Goal: Task Accomplishment & Management: Complete application form

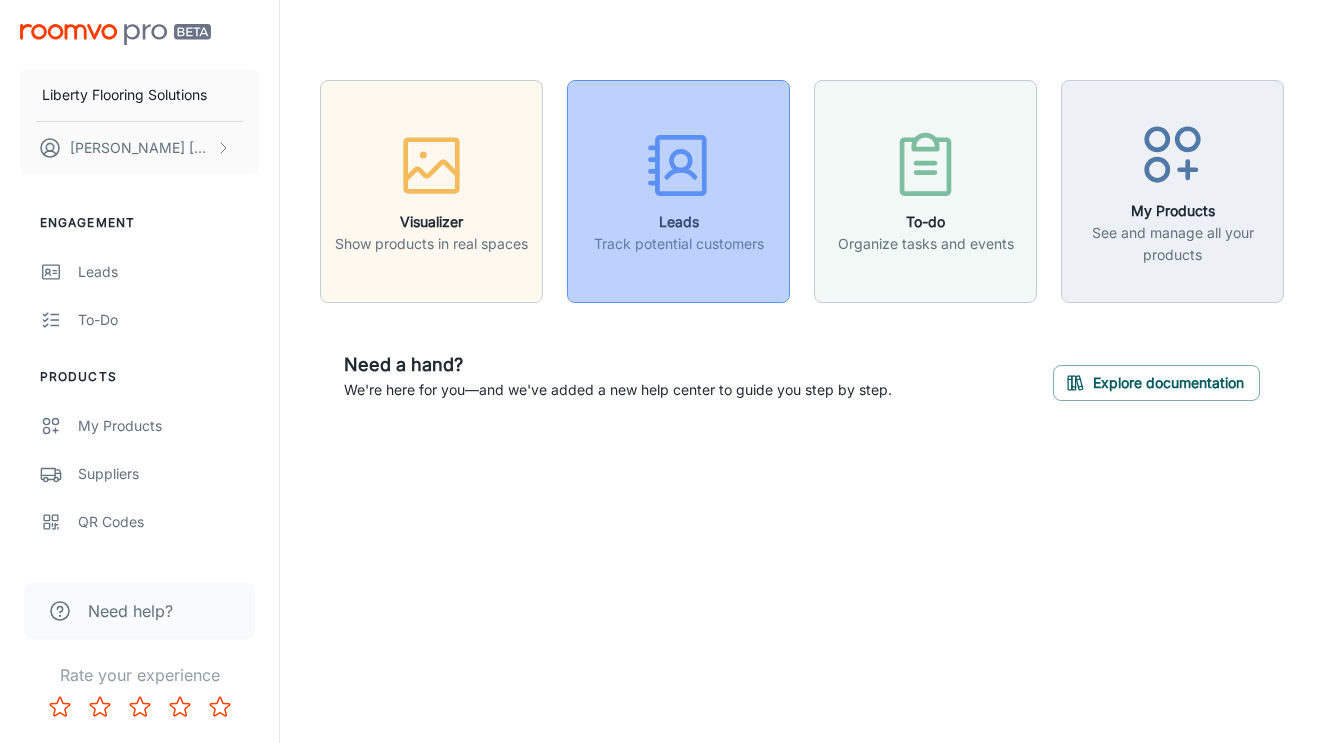
click at [767, 119] on button "Leads Track potential customers" at bounding box center [678, 191] width 223 height 223
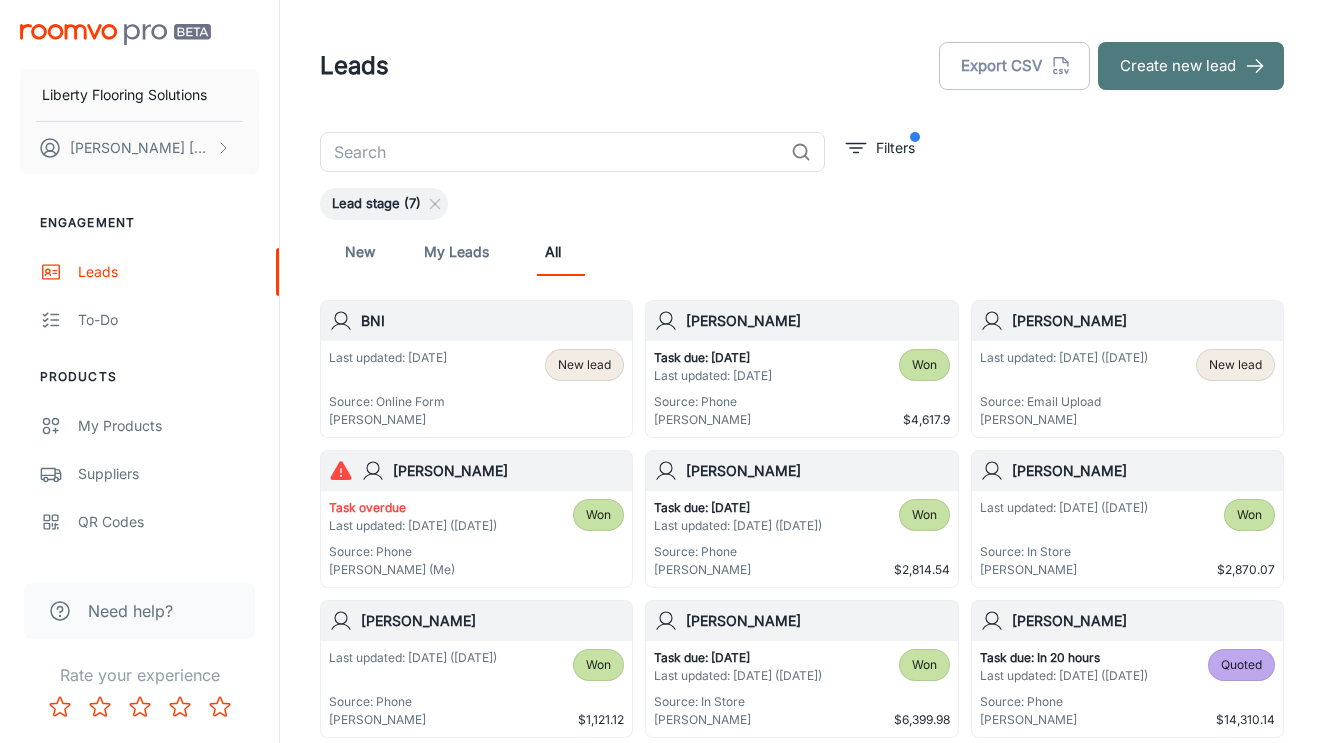
click at [1199, 60] on button "Create new lead" at bounding box center [1191, 66] width 186 height 48
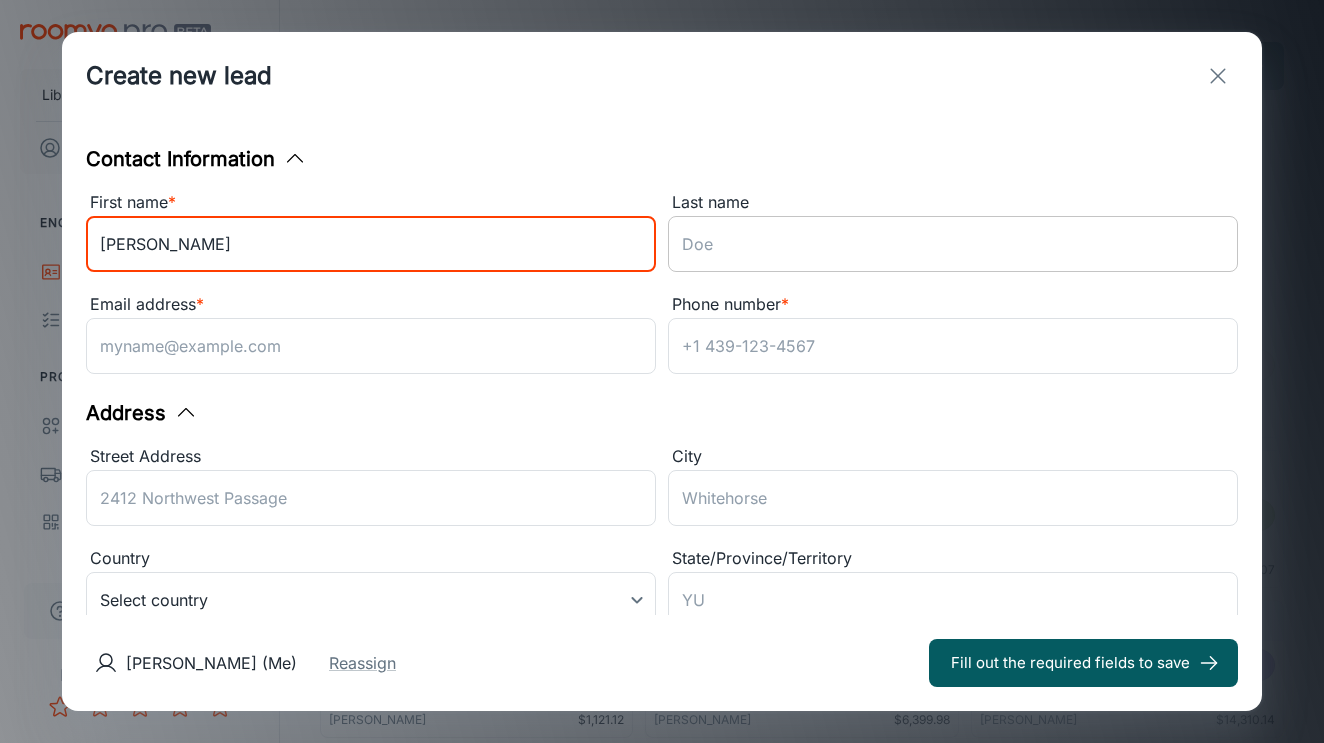
type input "[PERSON_NAME]"
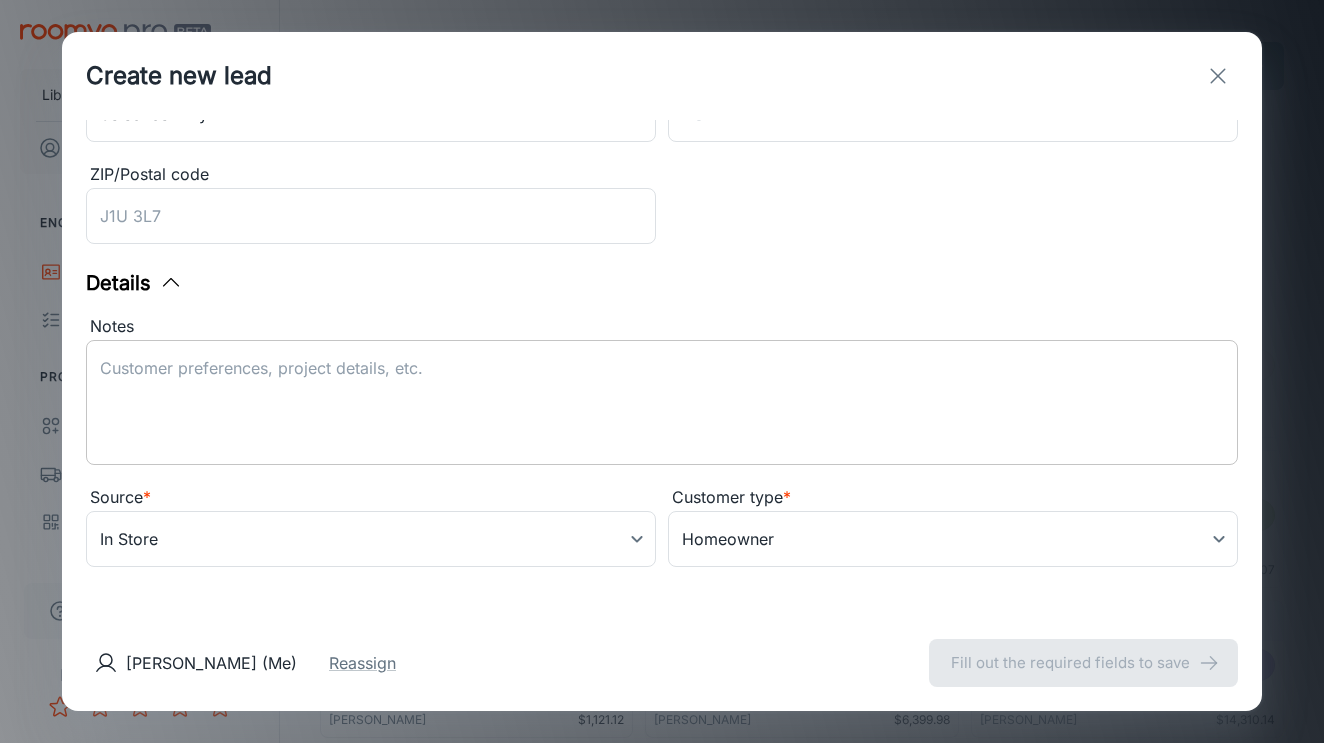
click at [421, 400] on textarea "Notes" at bounding box center [662, 403] width 1124 height 92
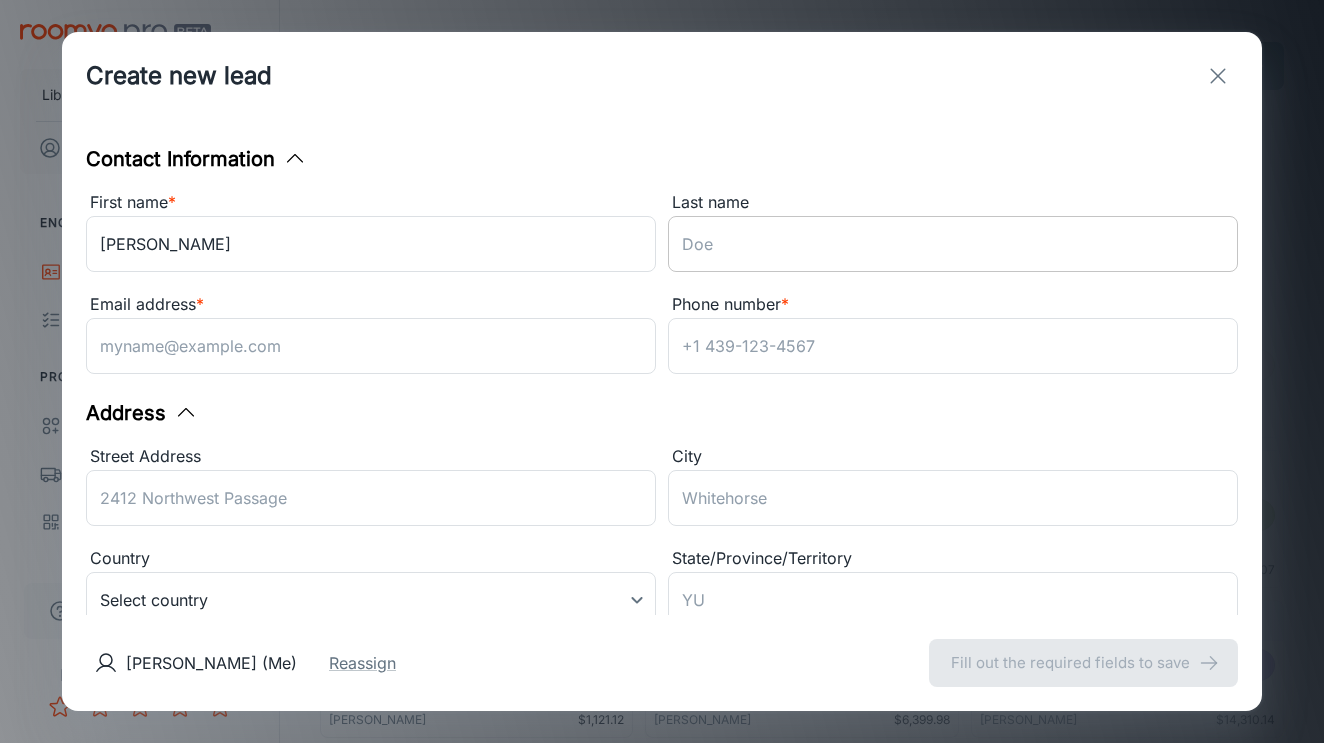
type textarea "10:30"
click at [755, 224] on input "Last name" at bounding box center [953, 244] width 570 height 56
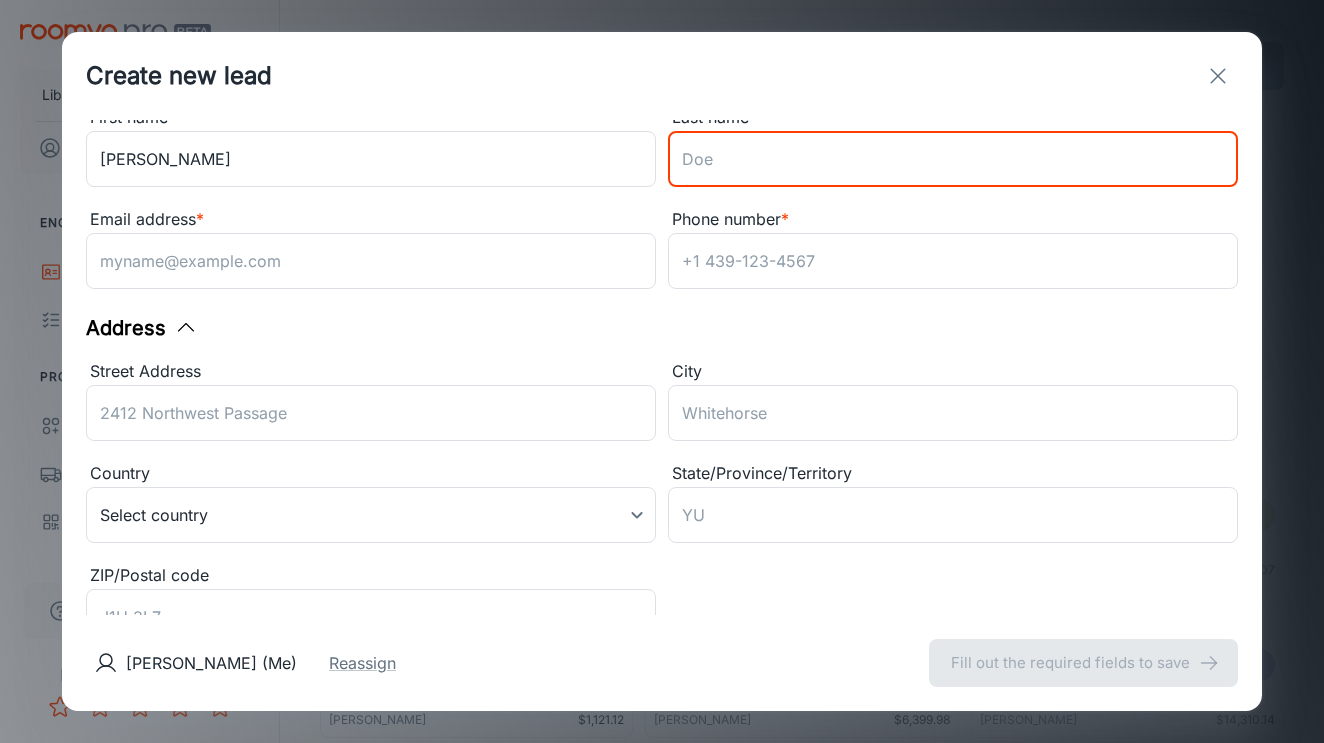
scroll to position [43, 0]
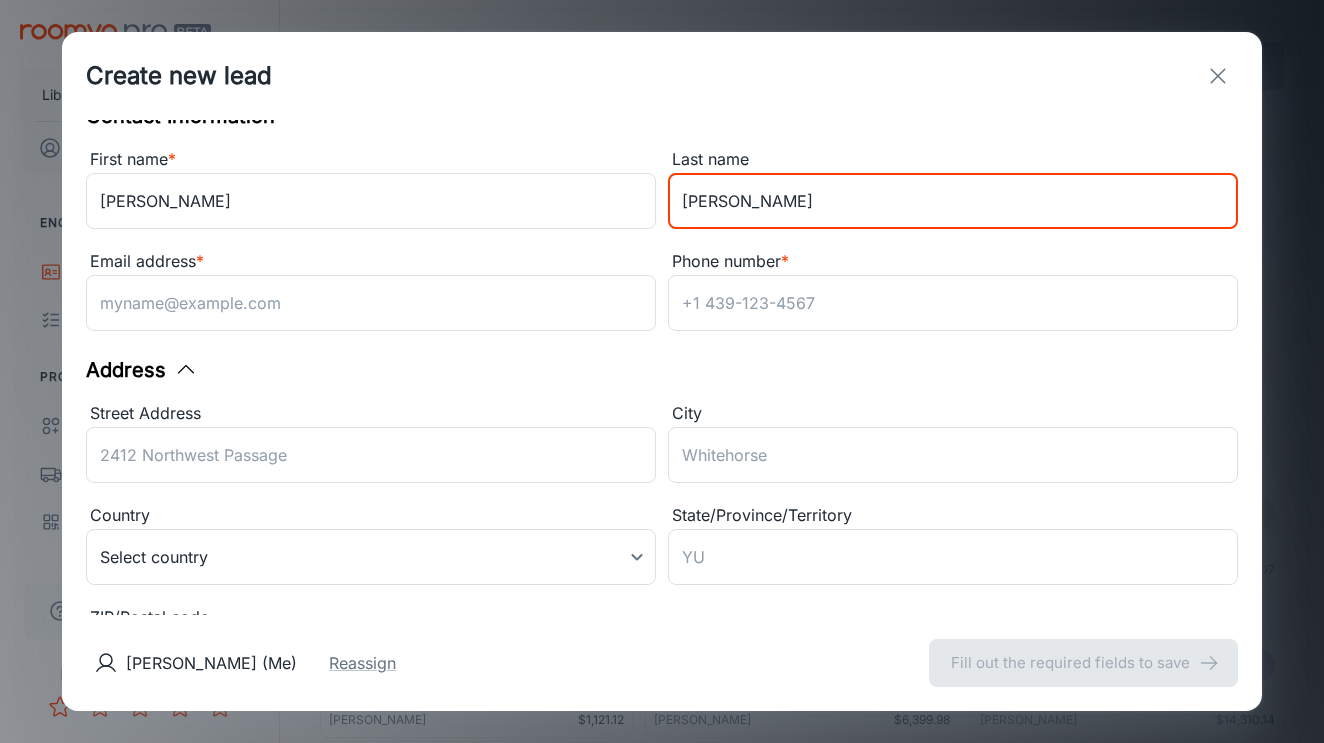
type input "[PERSON_NAME]"
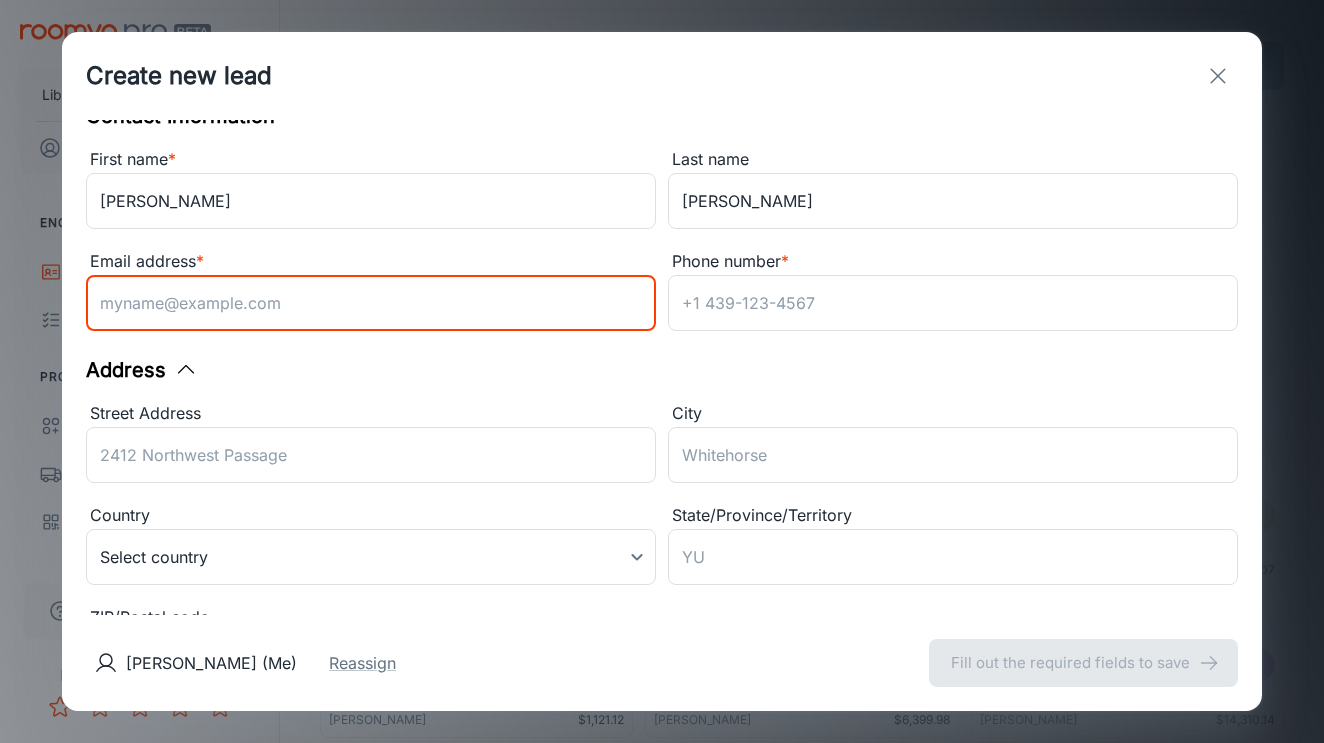
click at [380, 308] on input "Email address *" at bounding box center [371, 303] width 570 height 56
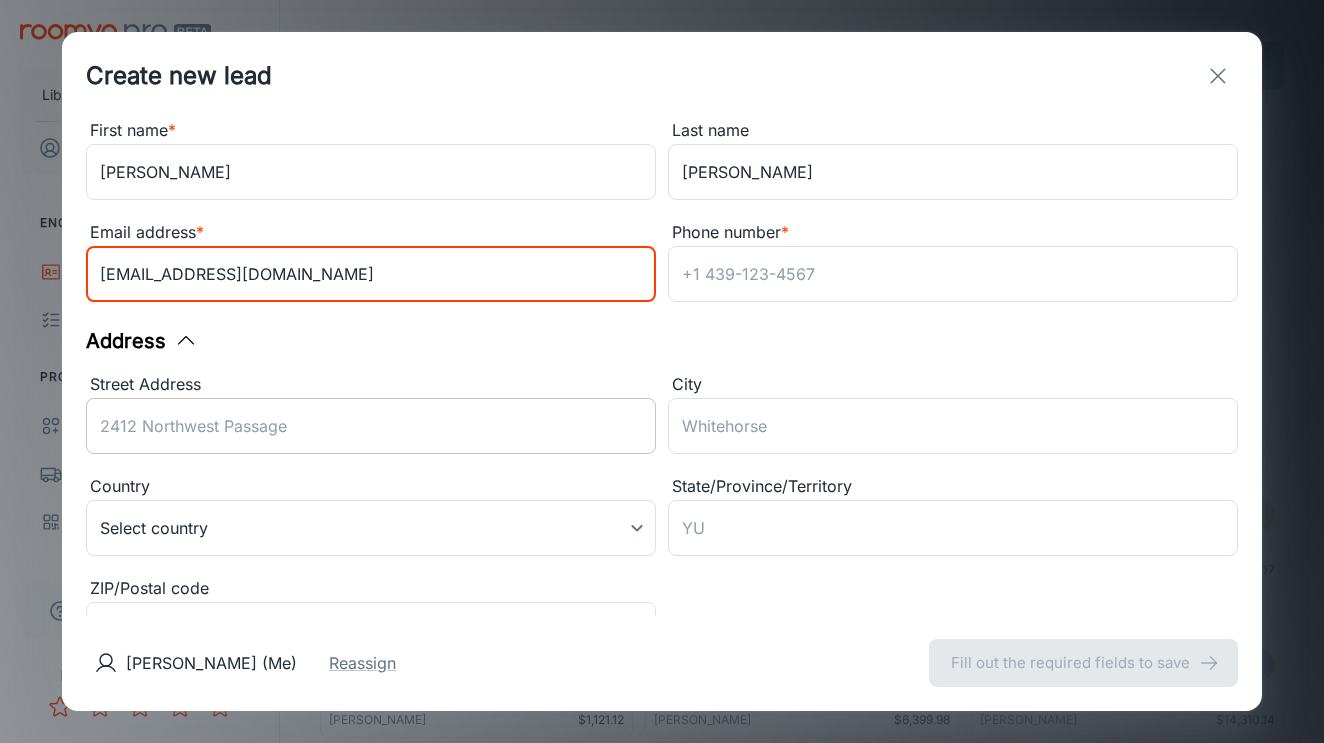
type input "[EMAIL_ADDRESS][DOMAIN_NAME]"
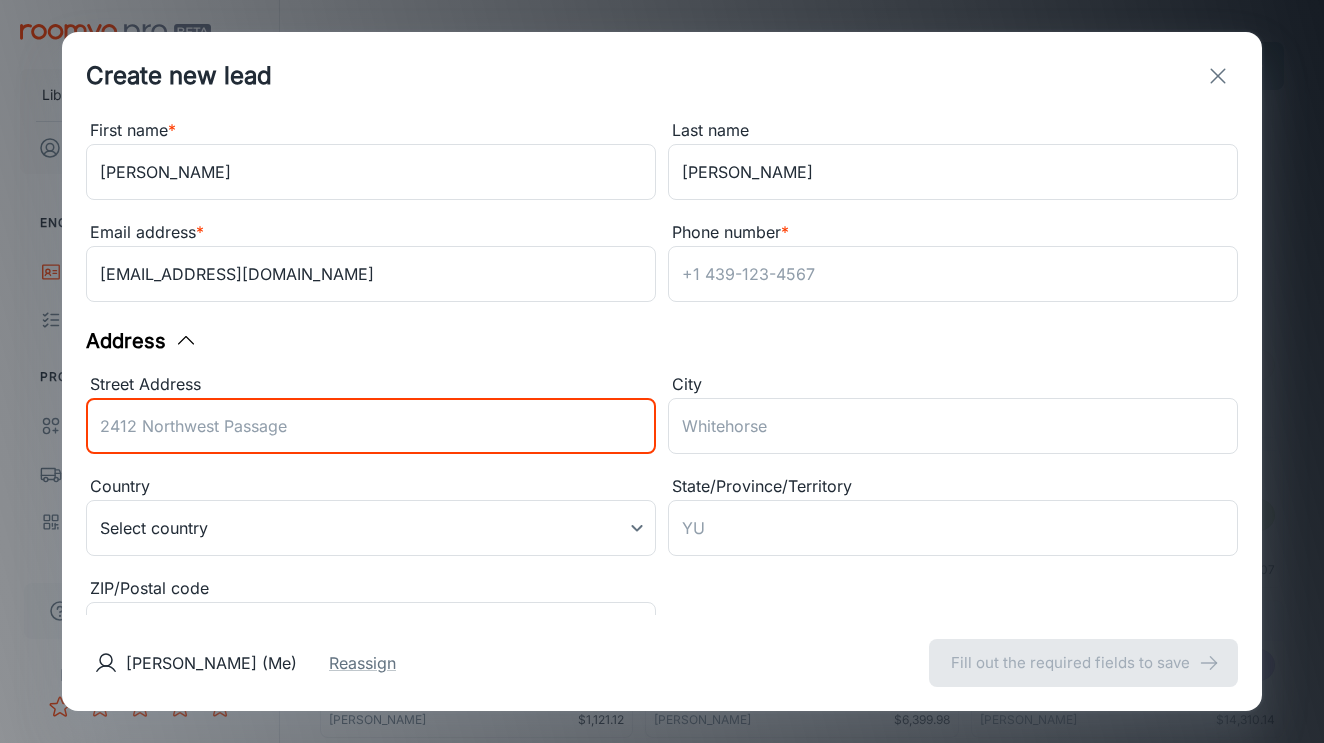
scroll to position [127, 0]
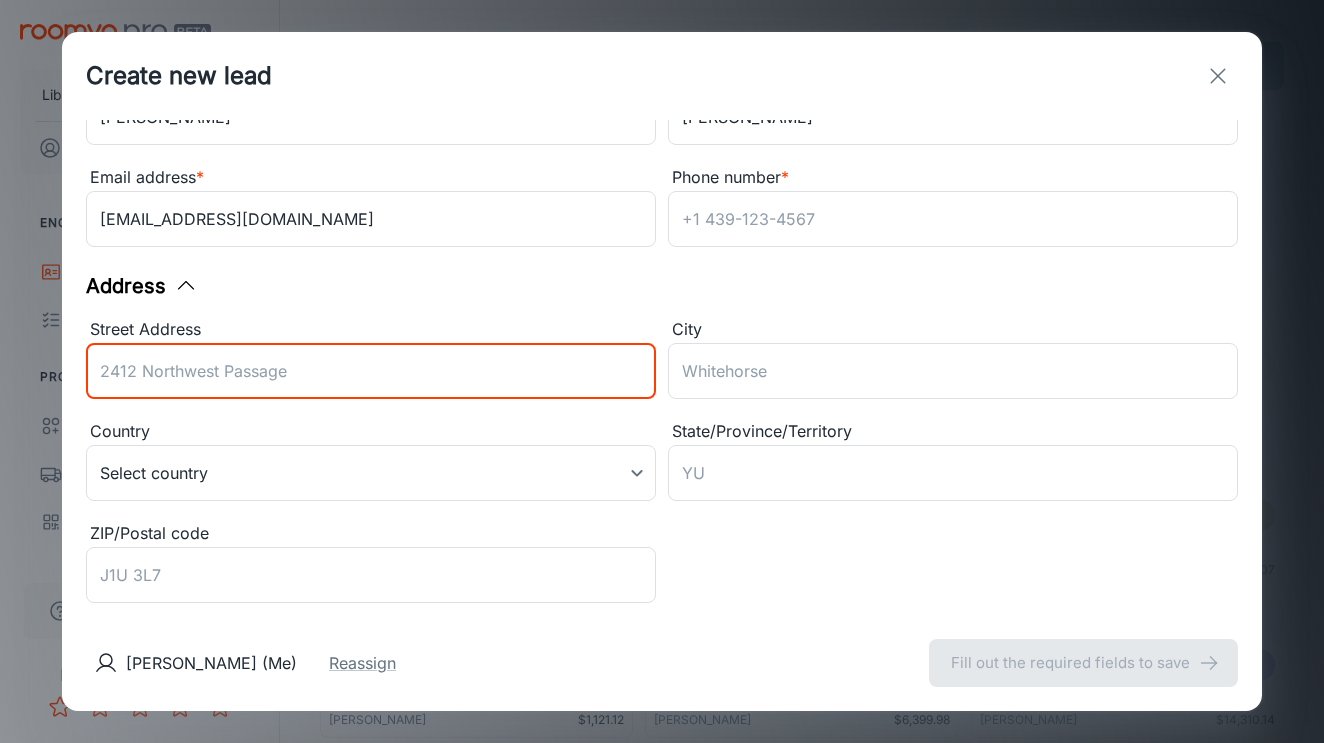
click at [273, 369] on input "Street Address" at bounding box center [371, 371] width 570 height 56
type input "[STREET_ADDRESS][PERSON_NAME]"
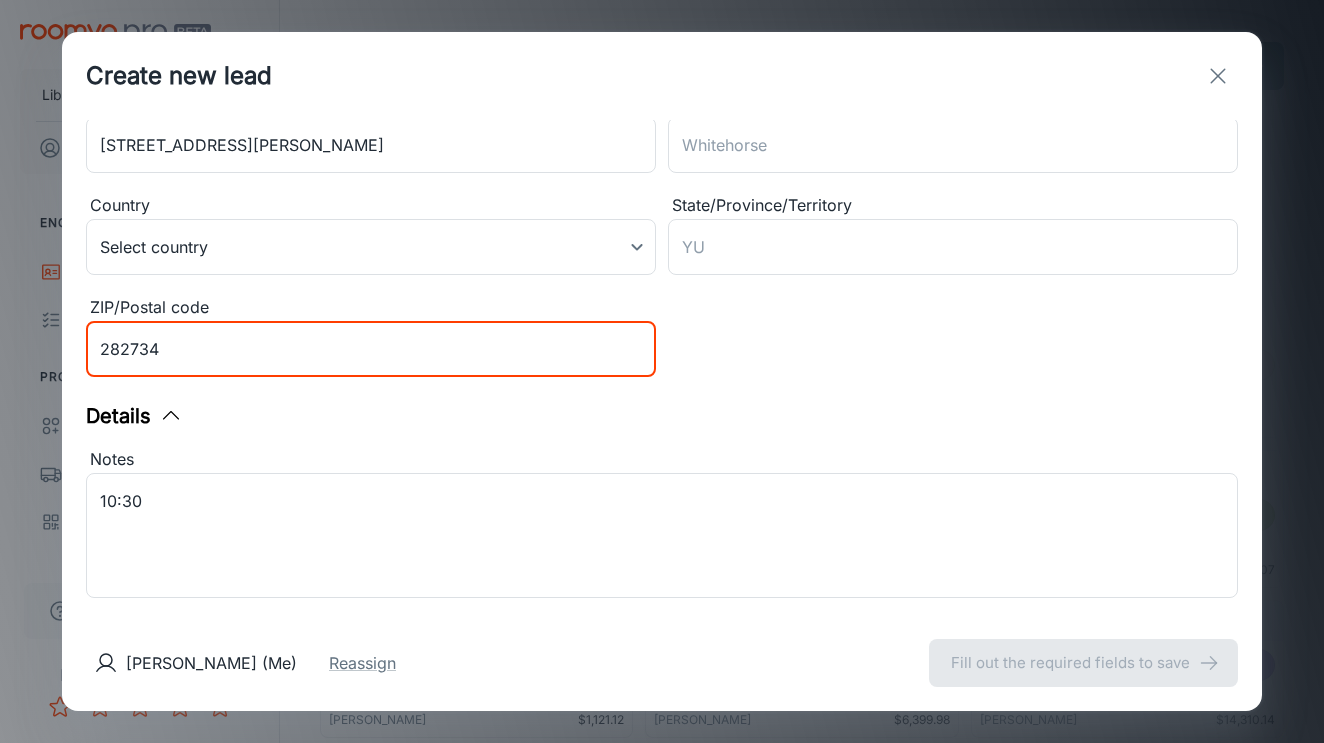
scroll to position [202, 0]
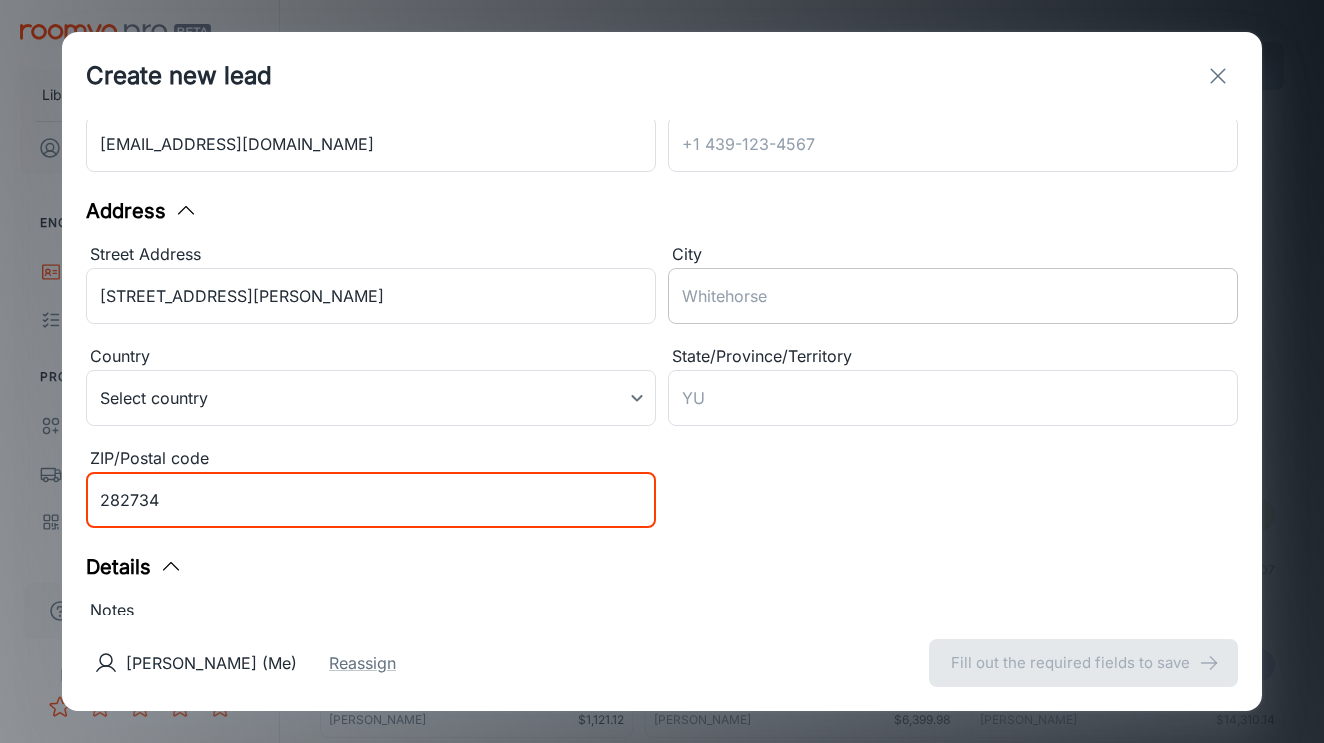
type input "282734"
click at [771, 293] on input "City" at bounding box center [953, 296] width 570 height 56
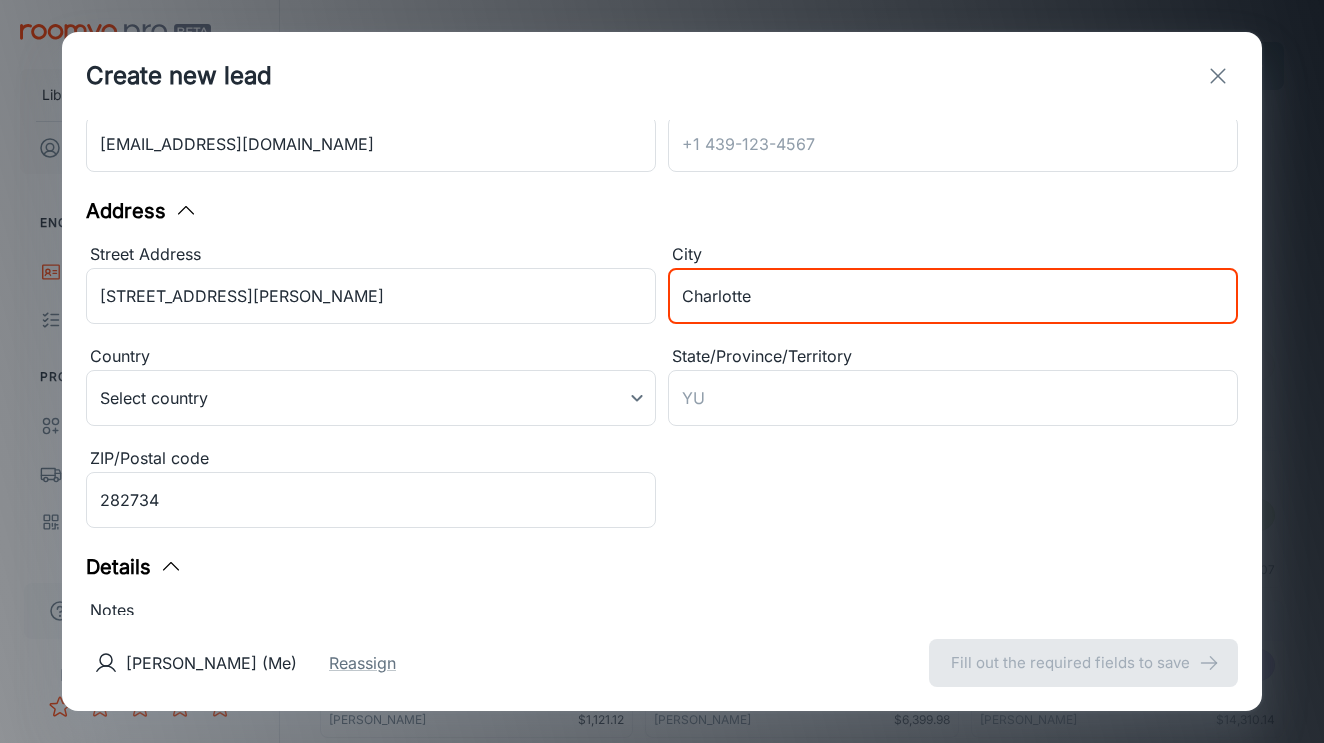
type input "Charlotte"
click at [735, 431] on div "State/Province/Territory ​" at bounding box center [953, 389] width 570 height 90
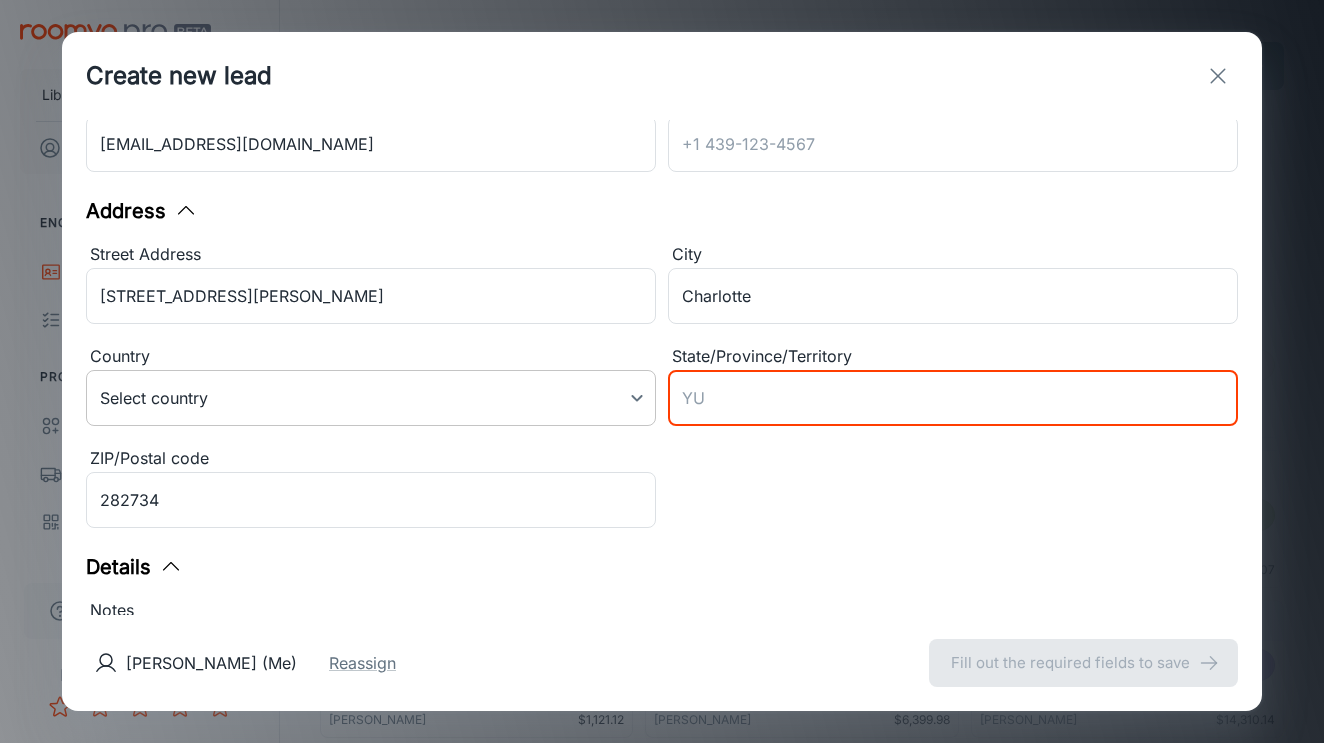
click at [492, 385] on body "Liberty Flooring Solutions [PERSON_NAME] Engagement Leads To-do Products My Pro…" at bounding box center [662, 371] width 1324 height 743
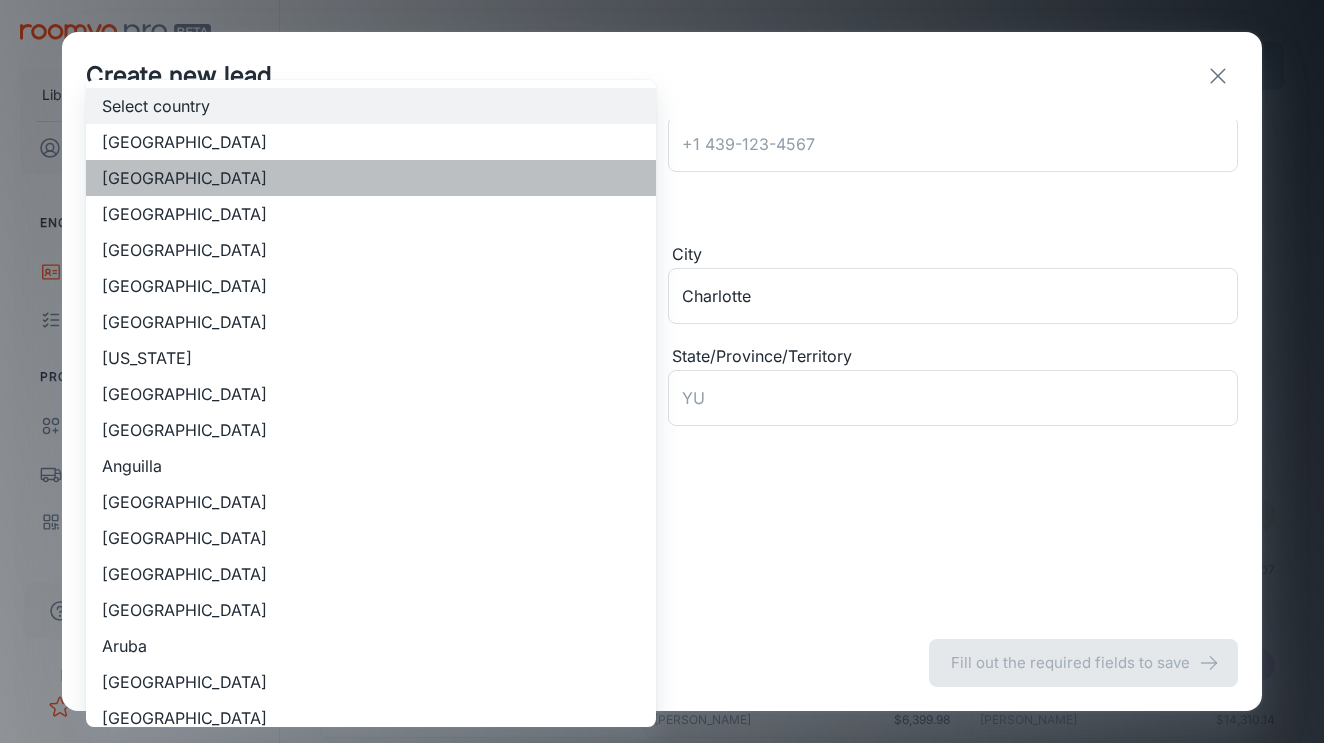
click at [328, 171] on li "[GEOGRAPHIC_DATA]" at bounding box center [371, 178] width 570 height 36
type input "US"
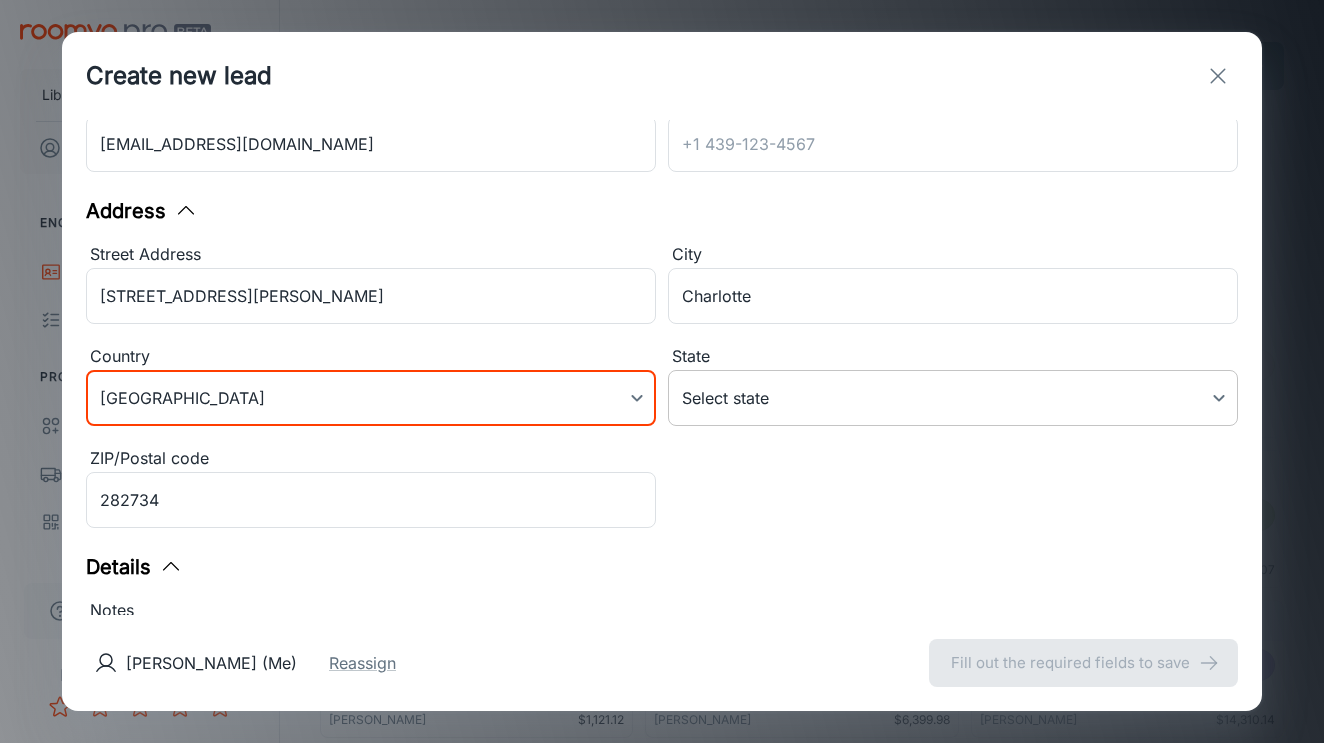
click at [830, 385] on body "Liberty Flooring Solutions [PERSON_NAME] Engagement Leads To-do Products My Pro…" at bounding box center [662, 371] width 1324 height 743
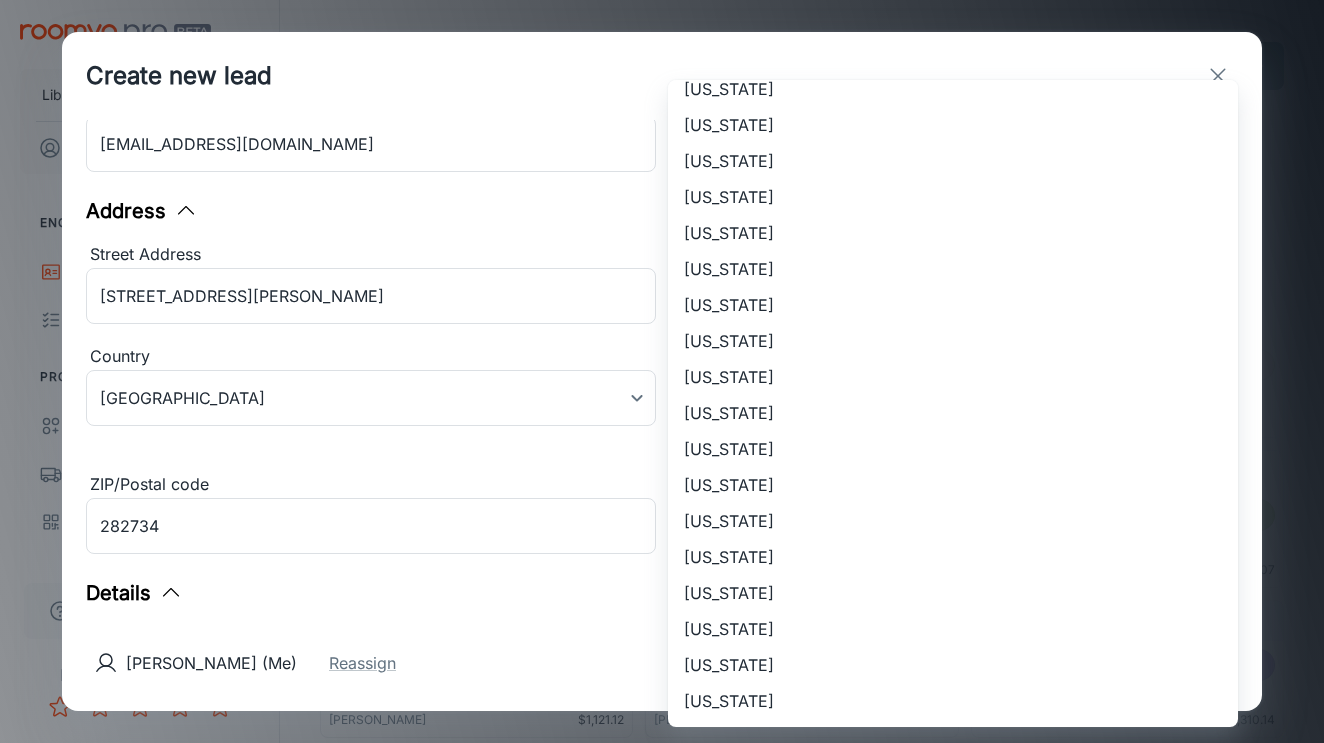
scroll to position [1241, 0]
click at [798, 91] on li "[US_STATE]" at bounding box center [953, 89] width 570 height 36
type input "[US_STATE]"
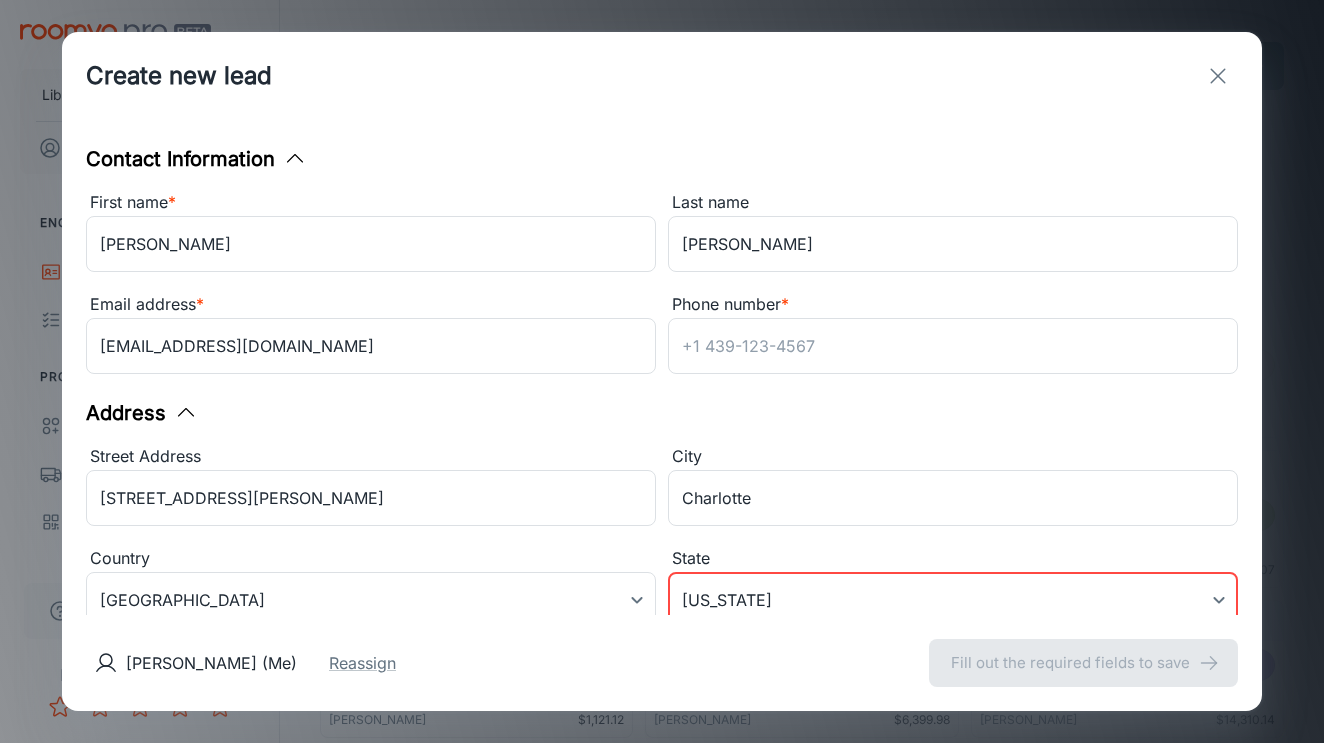
scroll to position [0, 0]
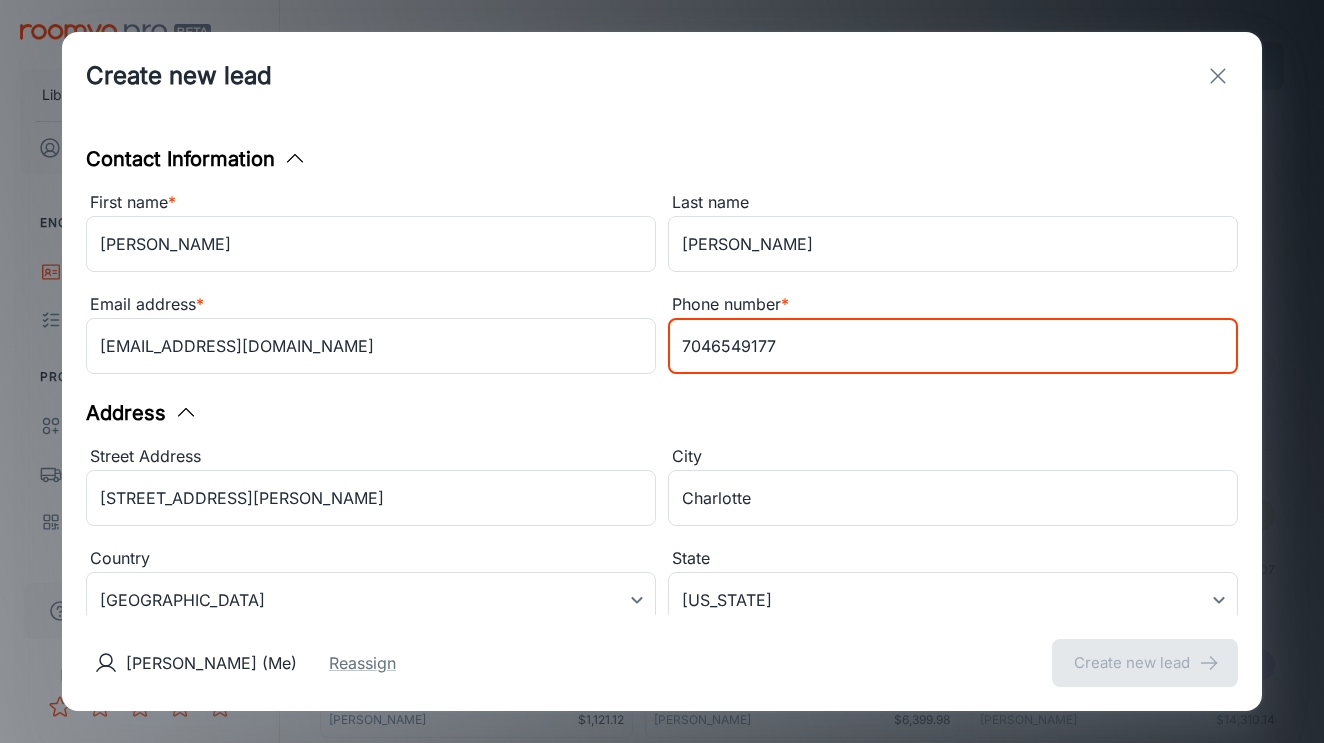
type input "7046549177"
click at [1056, 441] on div "Address Street Address [STREET_ADDRESS][PERSON_NAME] of America [GEOGRAPHIC_DAT…" at bounding box center [662, 568] width 1152 height 340
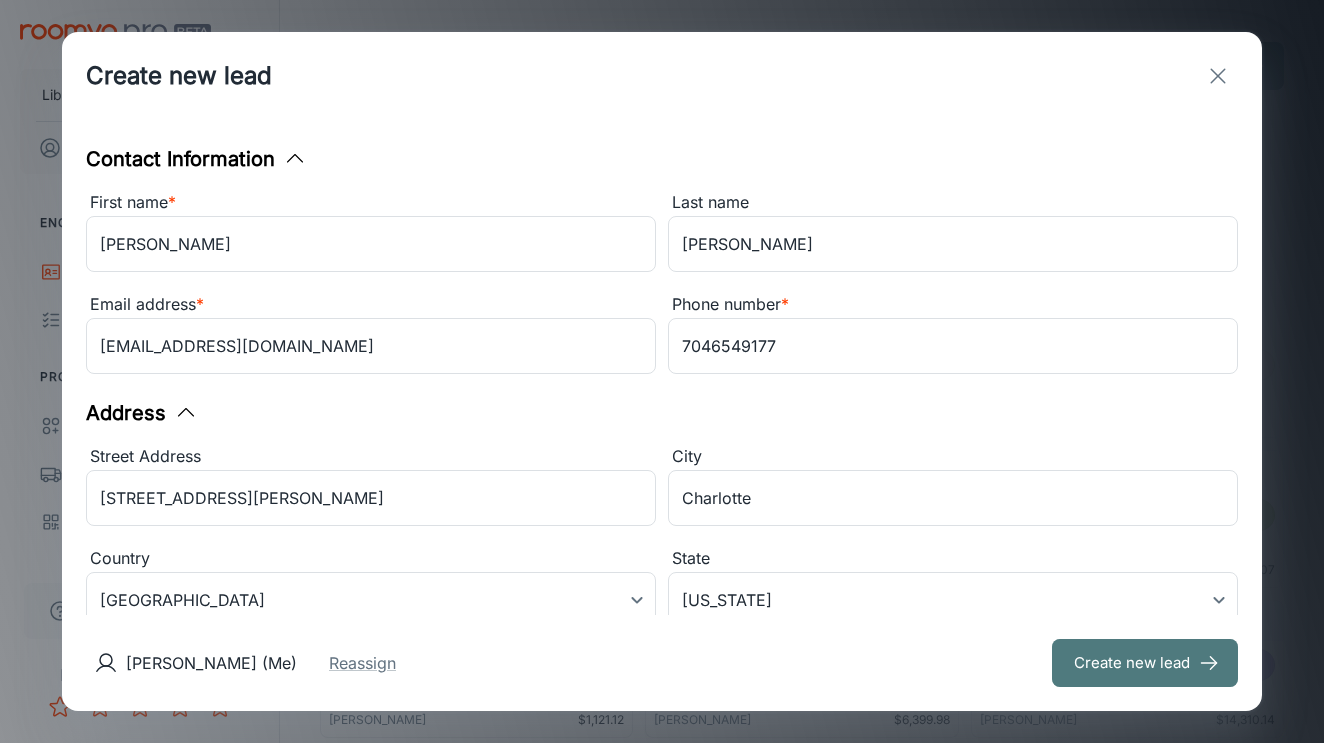
click at [1096, 655] on button "Create new lead" at bounding box center [1145, 663] width 186 height 48
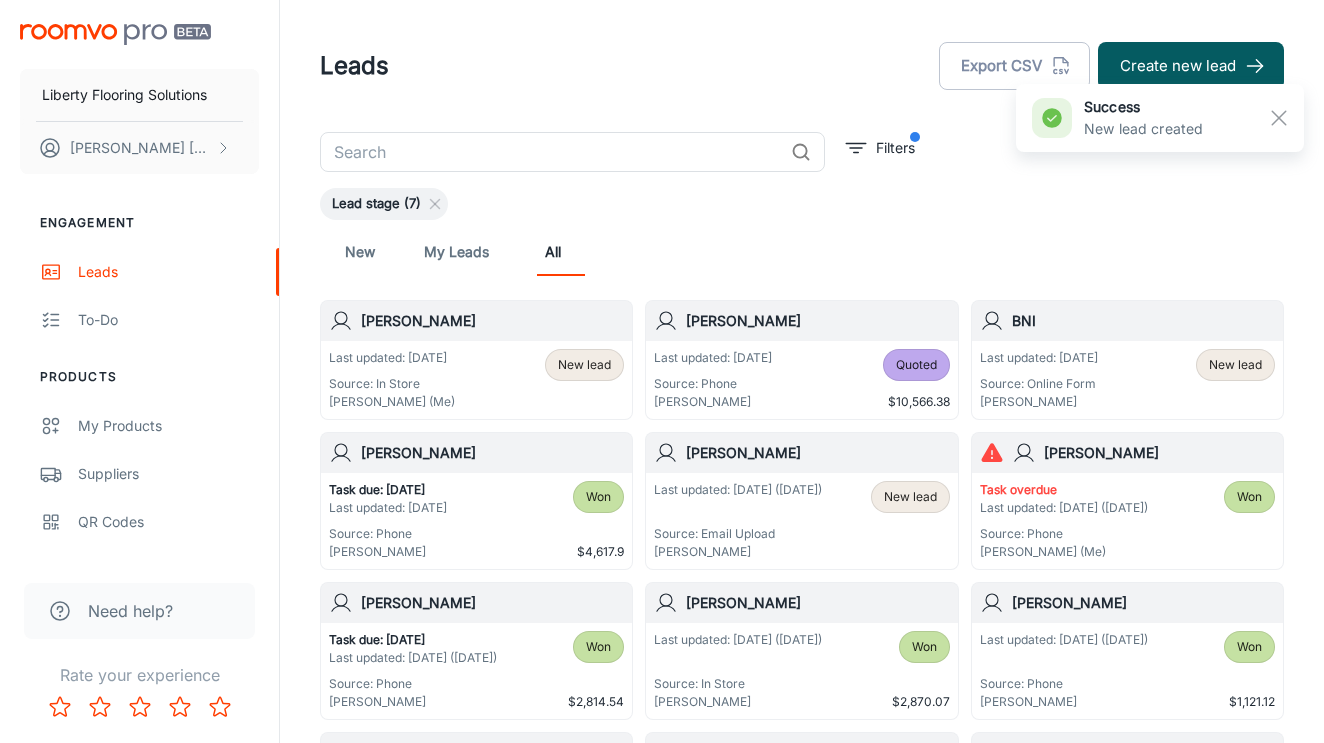
click at [571, 368] on span "New lead" at bounding box center [584, 365] width 53 height 18
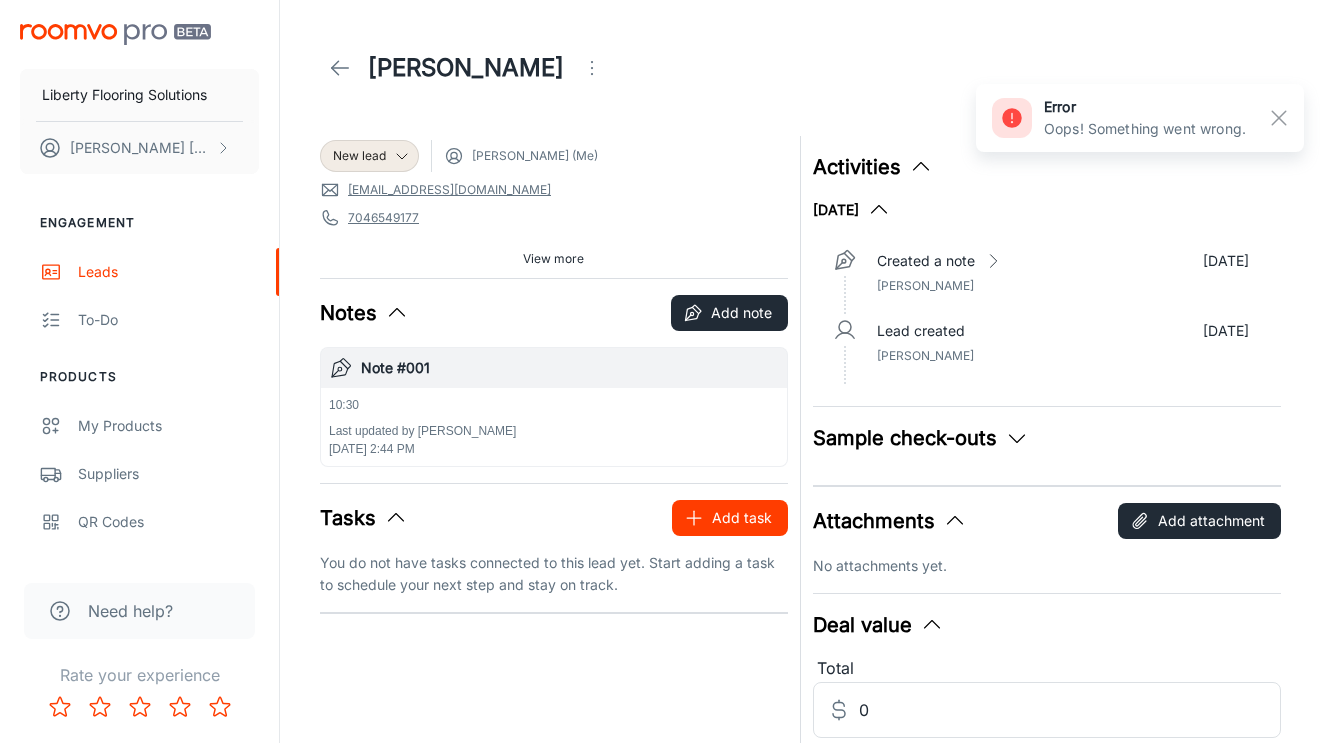
click at [703, 506] on button "Add task" at bounding box center [730, 518] width 116 height 36
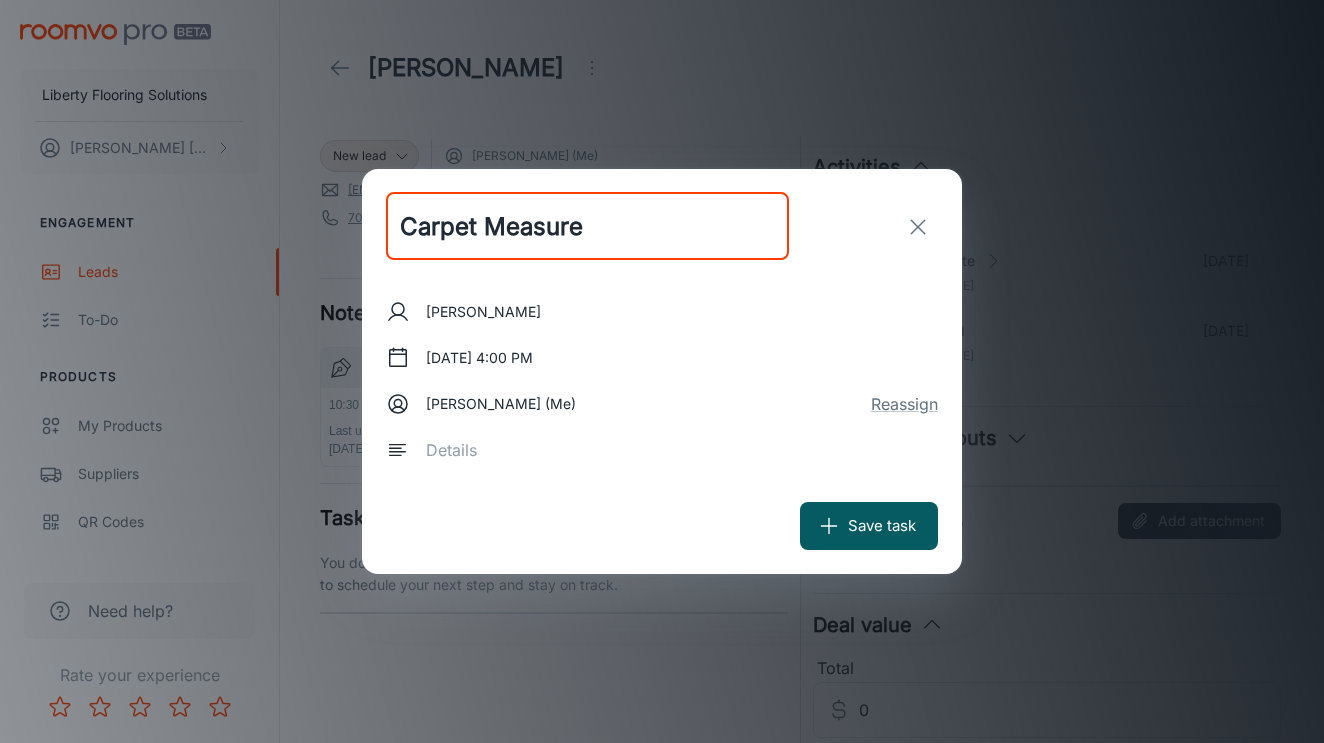
type input "Carpet Measure"
click at [565, 339] on div "[PERSON_NAME] [DATE] 4:00 PM [PERSON_NAME] (Me) Reassign x ​" at bounding box center [662, 381] width 552 height 194
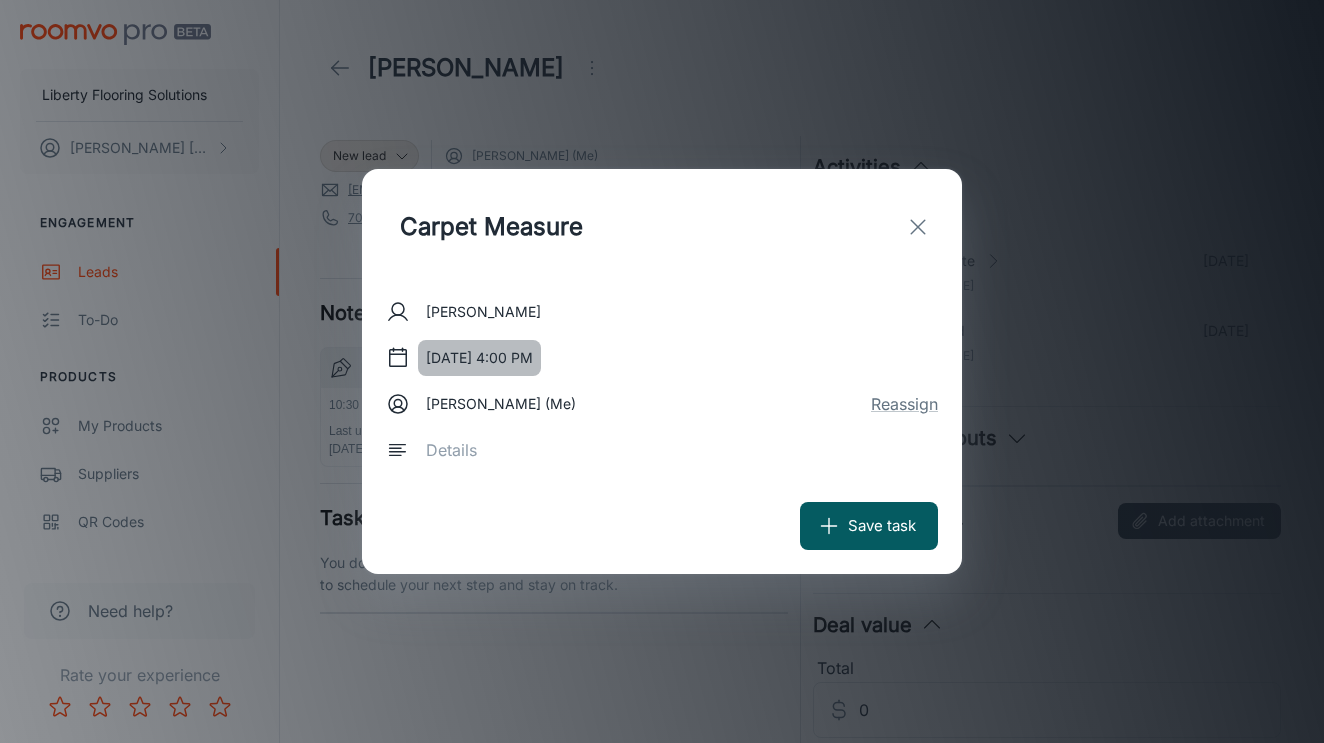
click at [541, 345] on button "[DATE] 4:00 PM" at bounding box center [479, 358] width 123 height 36
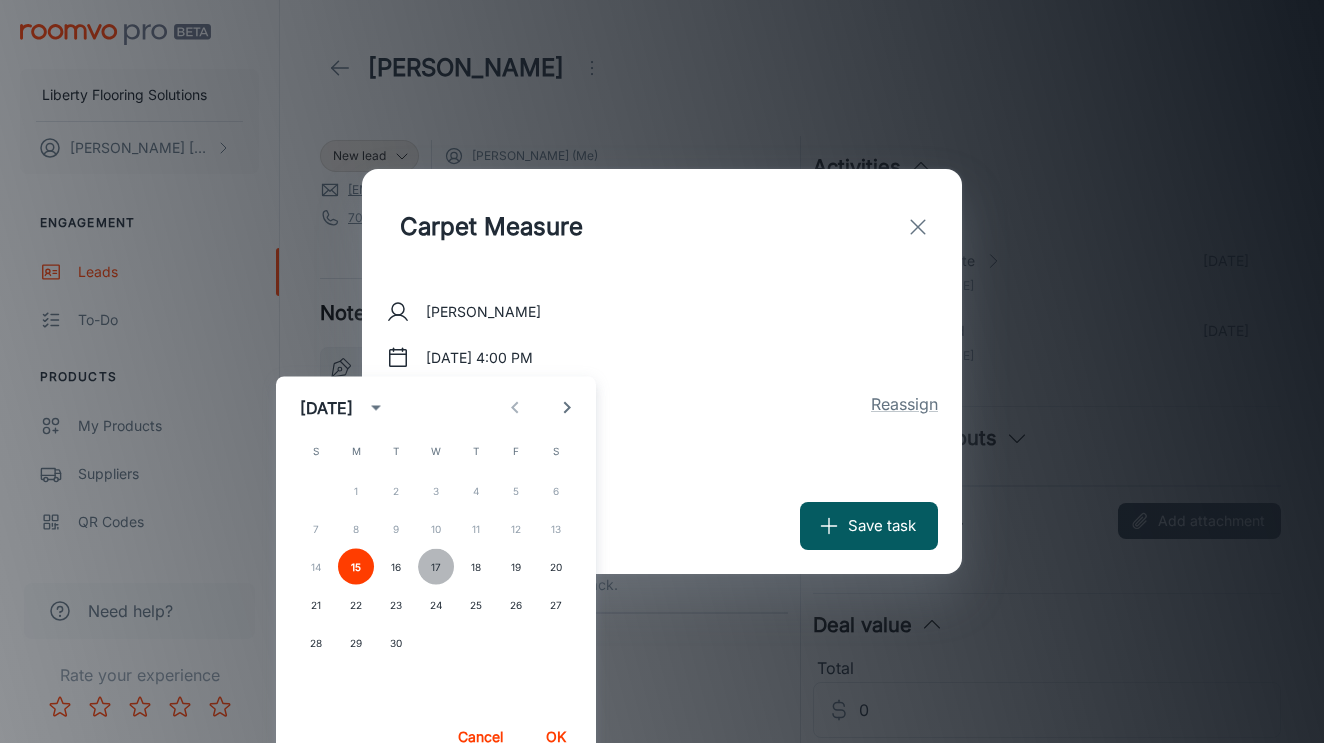
click at [441, 564] on button "17" at bounding box center [436, 567] width 36 height 36
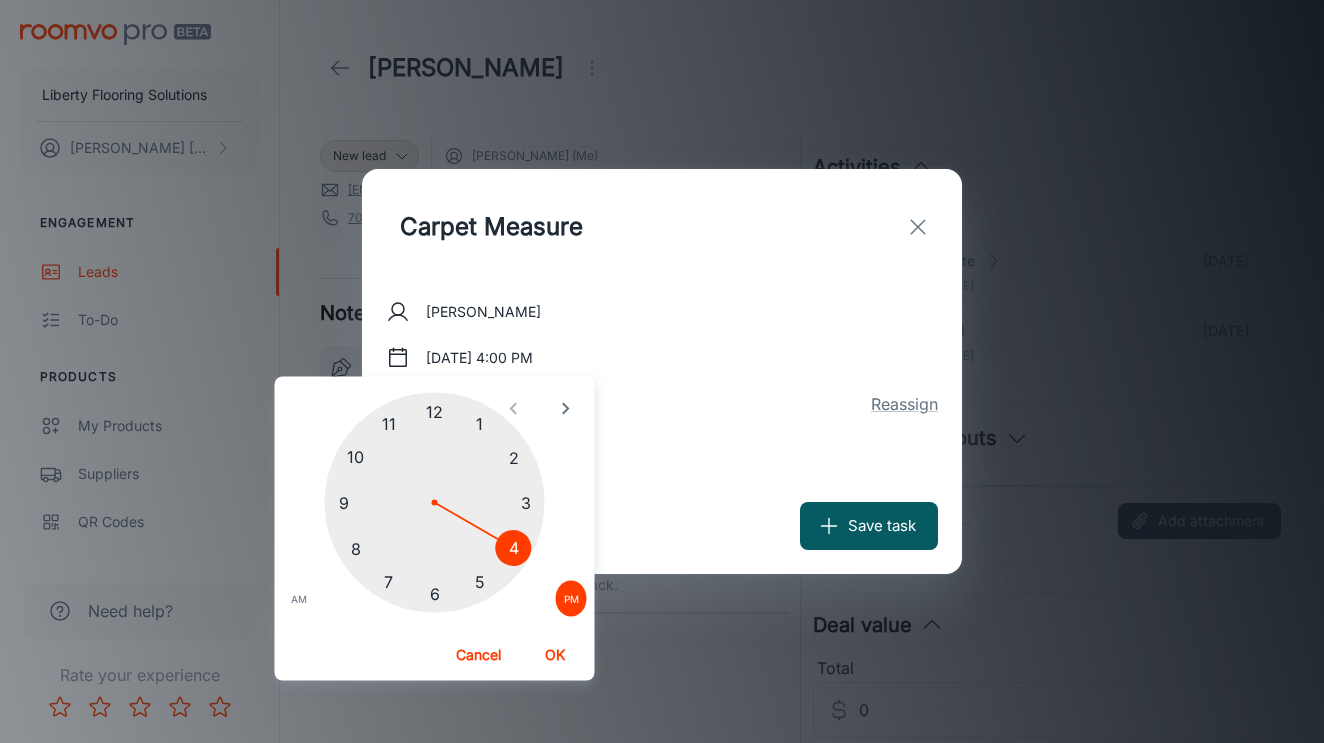
click at [357, 446] on div at bounding box center [435, 503] width 220 height 220
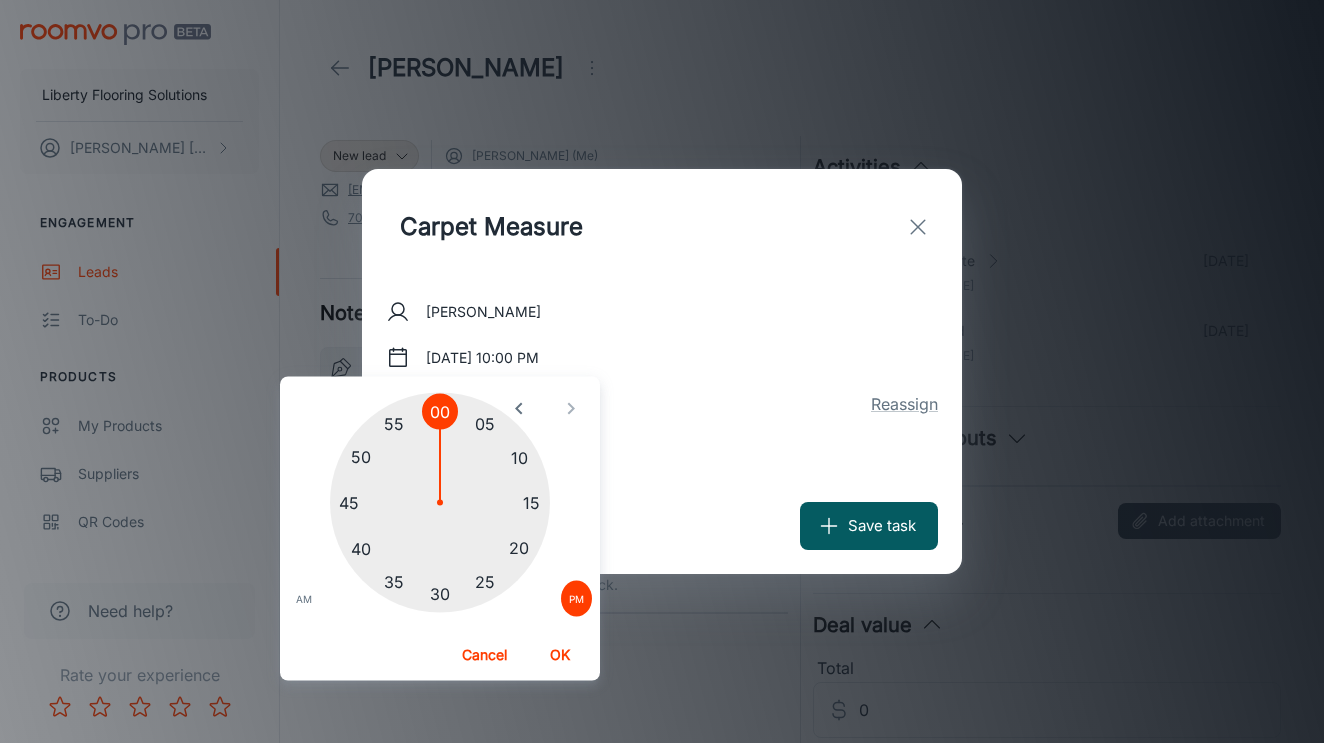
click at [441, 579] on div at bounding box center [440, 503] width 220 height 220
click at [306, 597] on span "AM" at bounding box center [304, 599] width 16 height 20
click at [559, 656] on button "OK" at bounding box center [561, 655] width 64 height 36
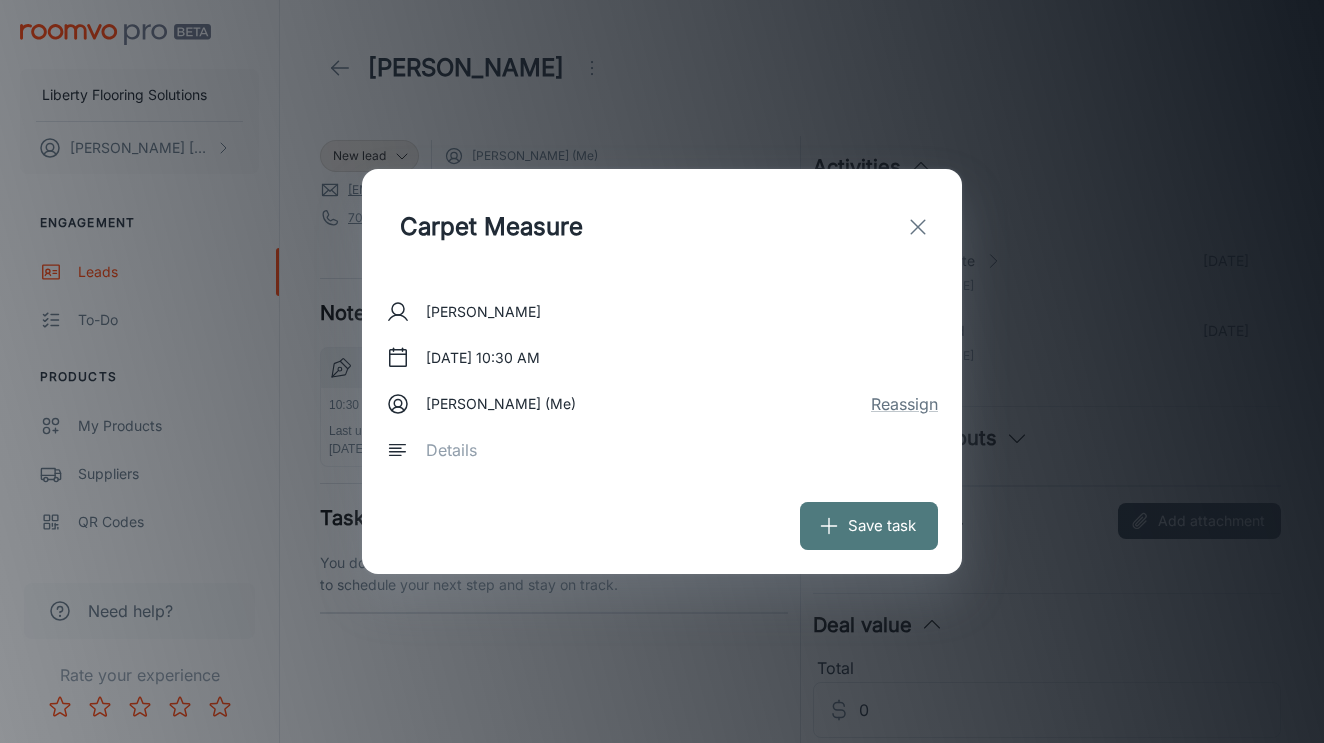
click at [865, 530] on button "Save task" at bounding box center [869, 526] width 138 height 48
